Goal: Information Seeking & Learning: Find specific fact

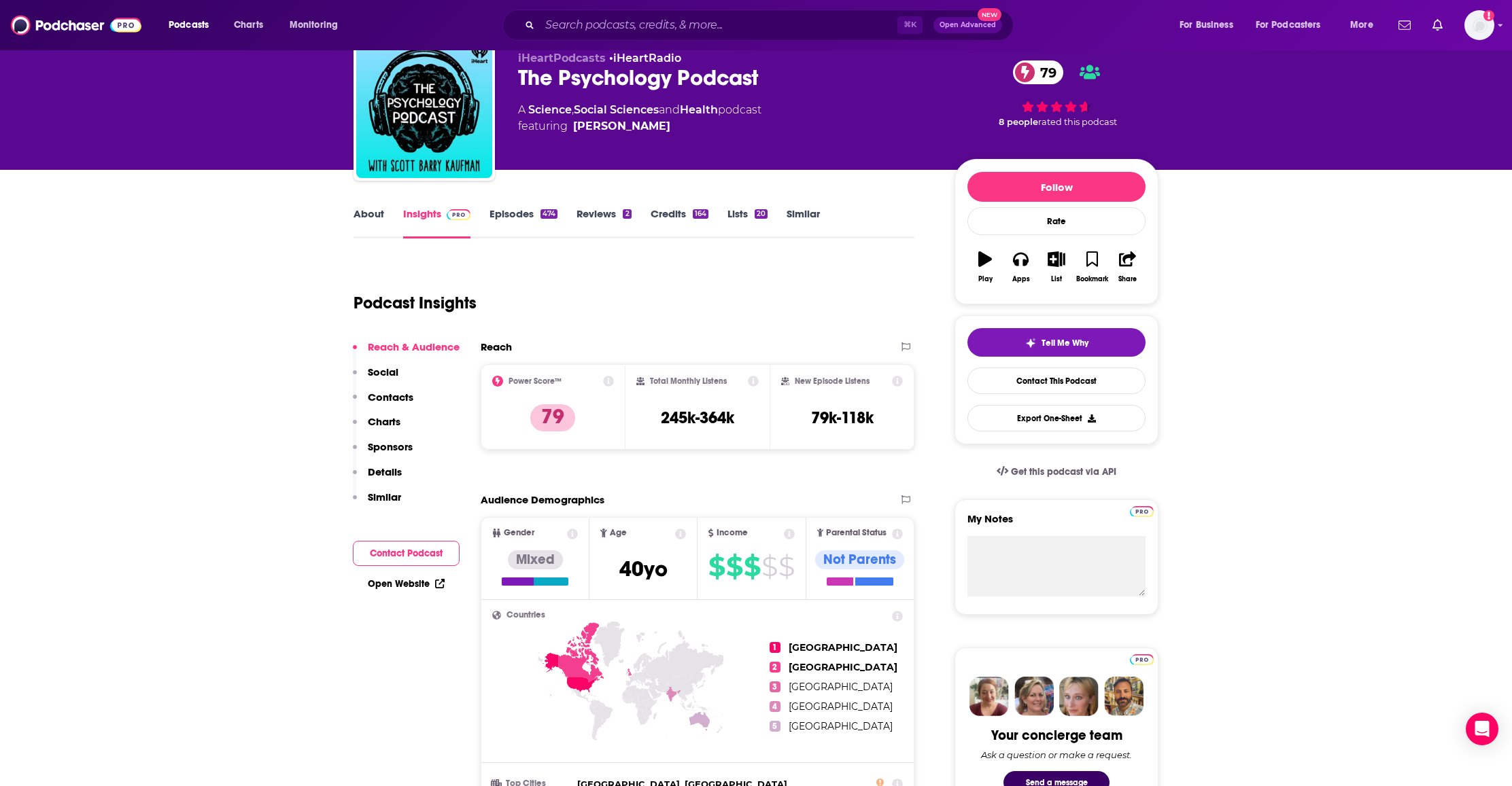
scroll to position [50, 0]
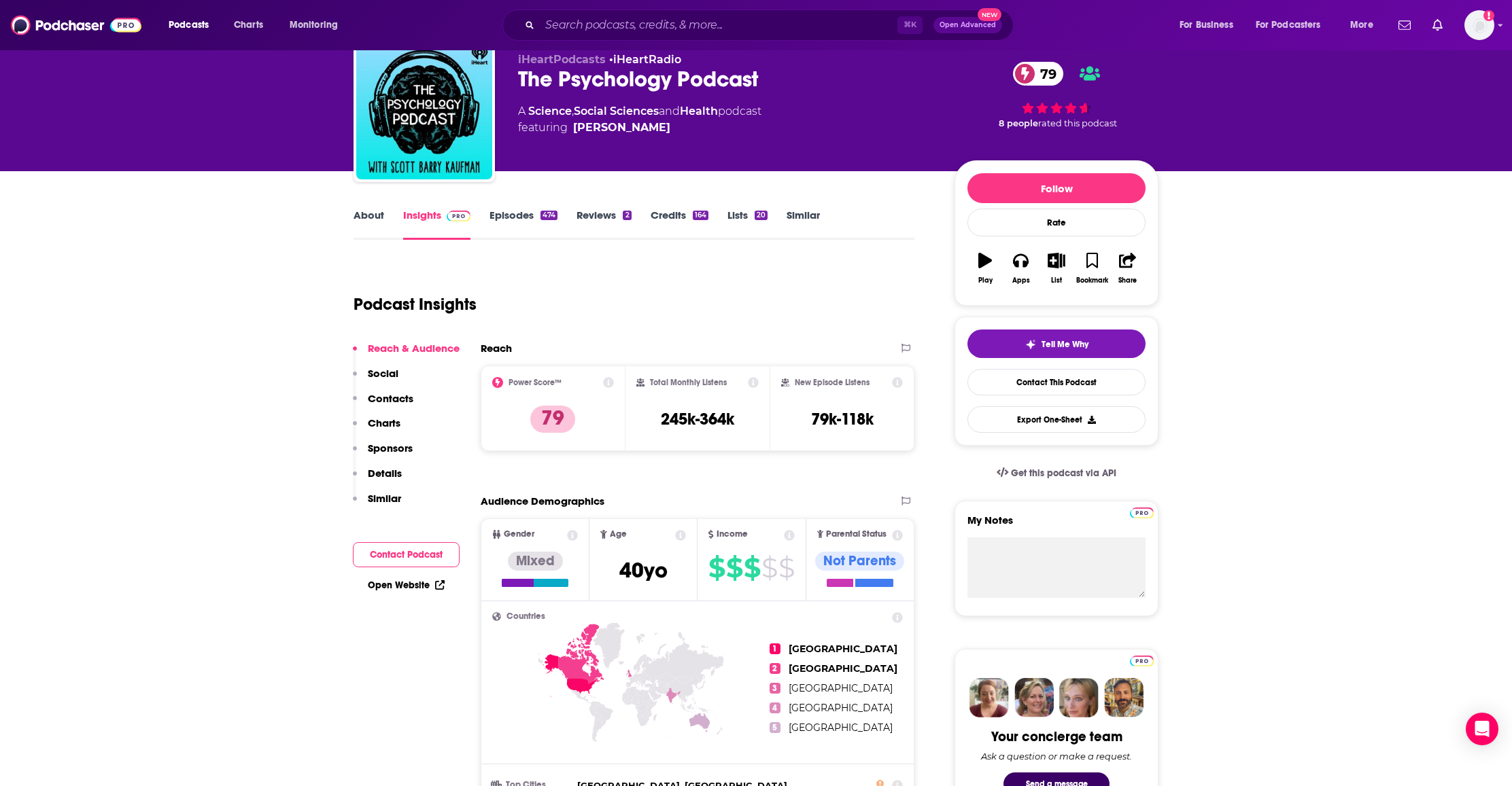
click at [591, 211] on link "Reviews 2" at bounding box center [603, 224] width 55 height 31
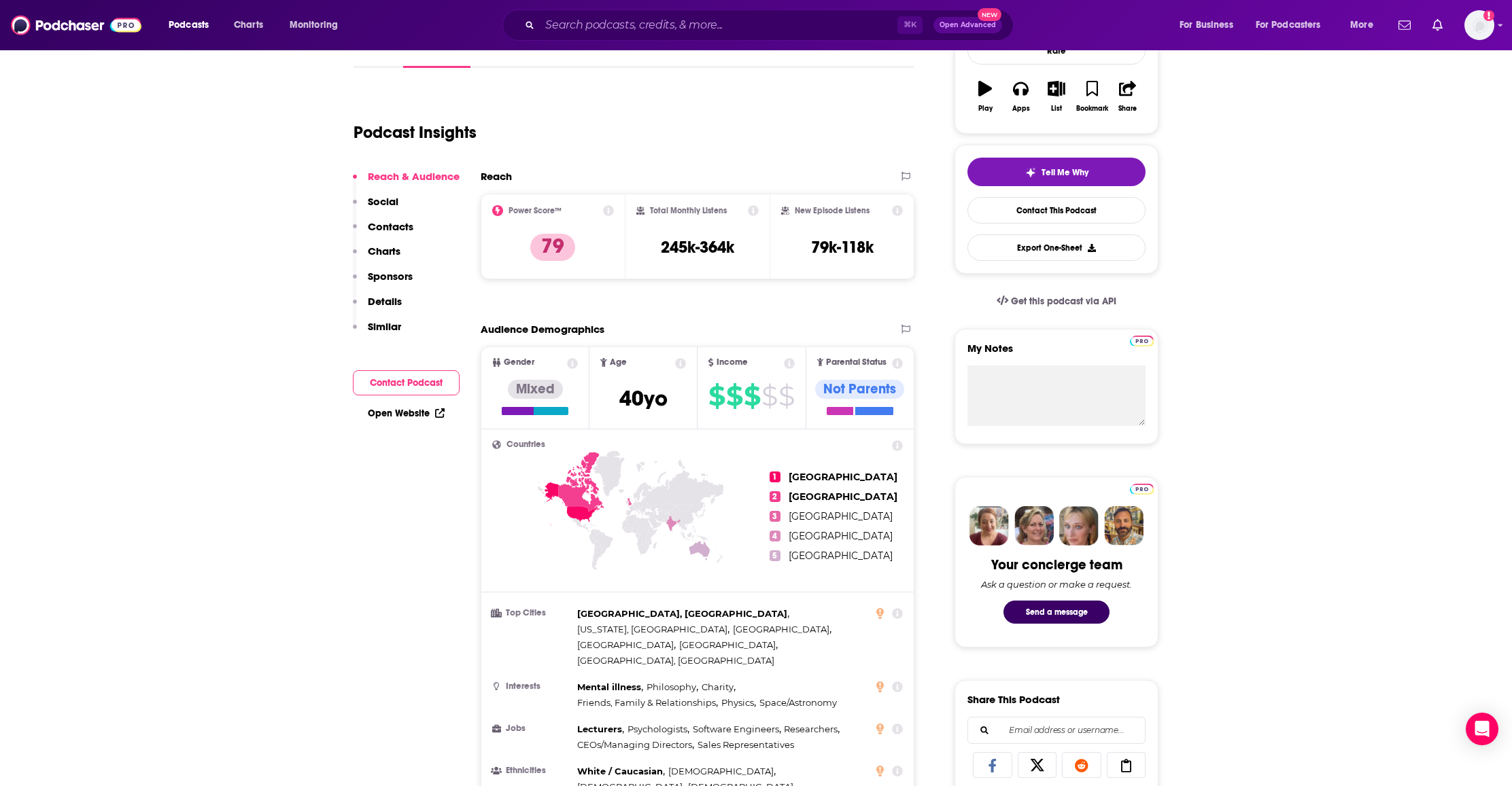
scroll to position [223, 0]
drag, startPoint x: 742, startPoint y: 245, endPoint x: 663, endPoint y: 248, distance: 79.1
click at [663, 248] on div "Total Monthly Listens 245k-364k" at bounding box center [698, 236] width 123 height 62
copy h3 "245k-364k"
